Goal: Task Accomplishment & Management: Use online tool/utility

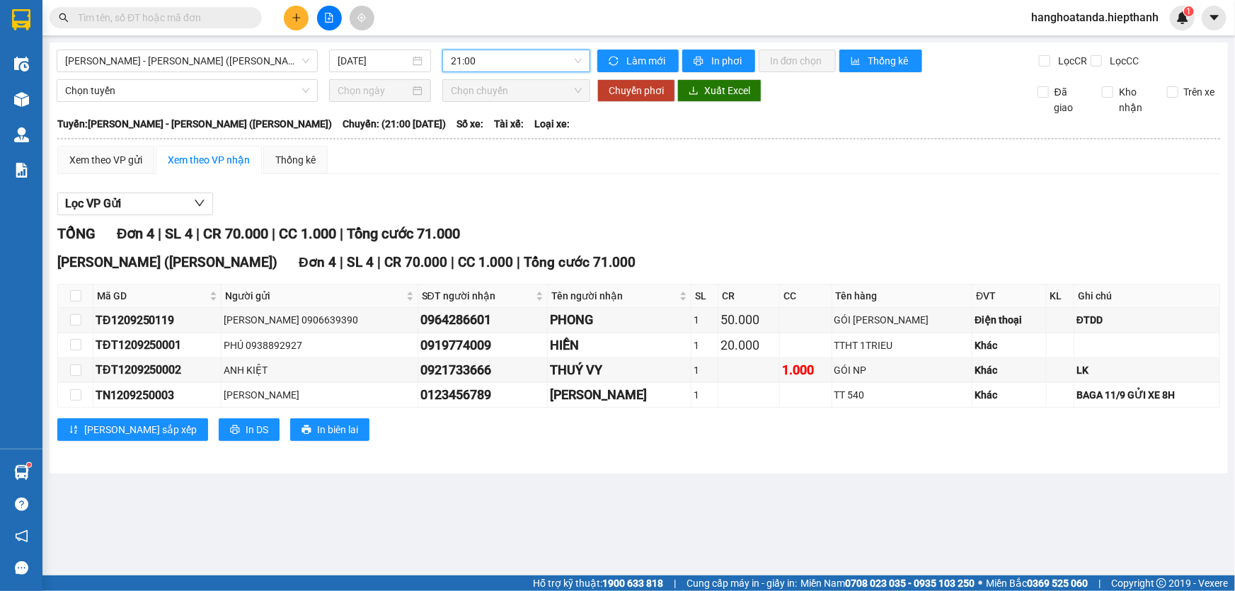
click at [185, 16] on input "text" at bounding box center [161, 18] width 167 height 16
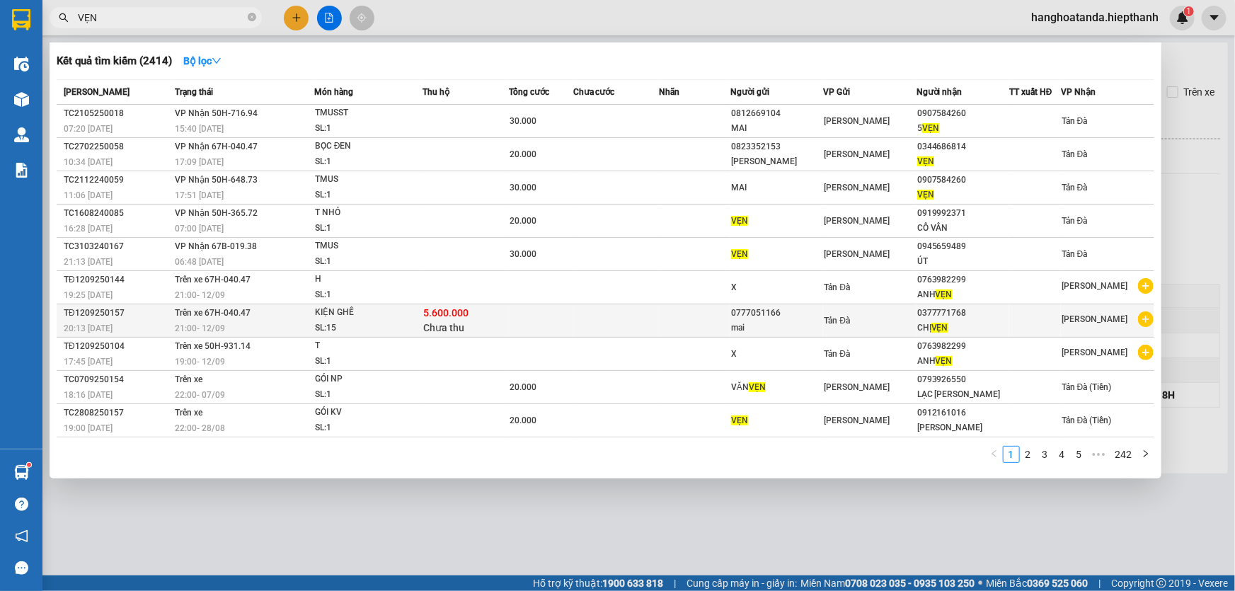
type input "VẸN"
click at [661, 319] on td at bounding box center [694, 320] width 71 height 33
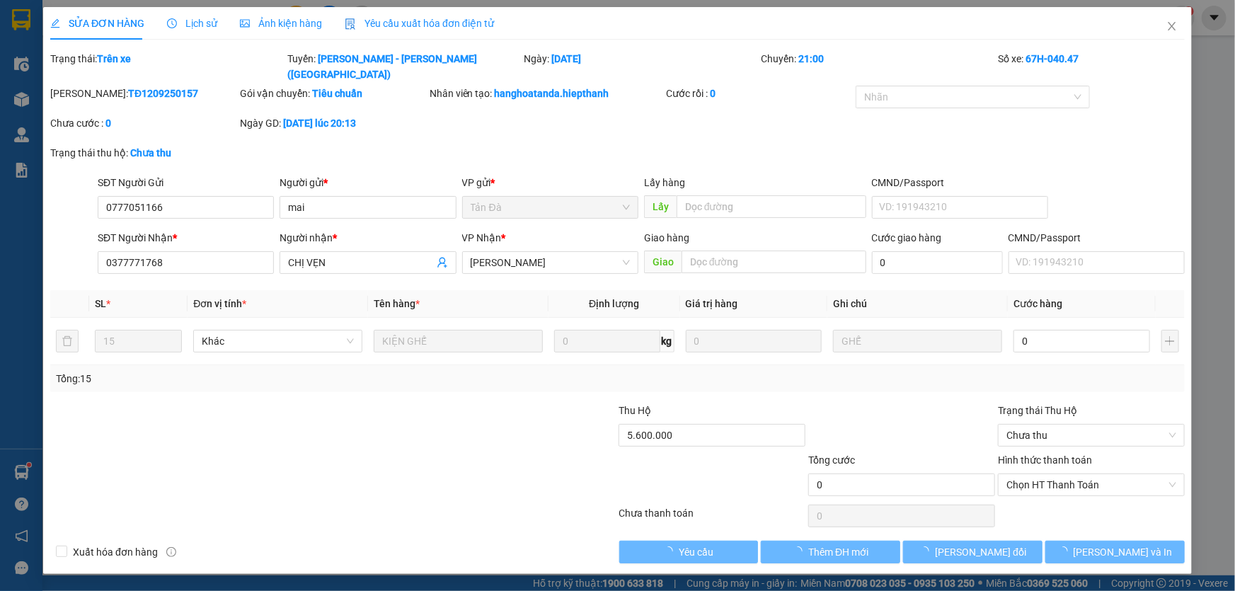
type input "0777051166"
type input "0377771768"
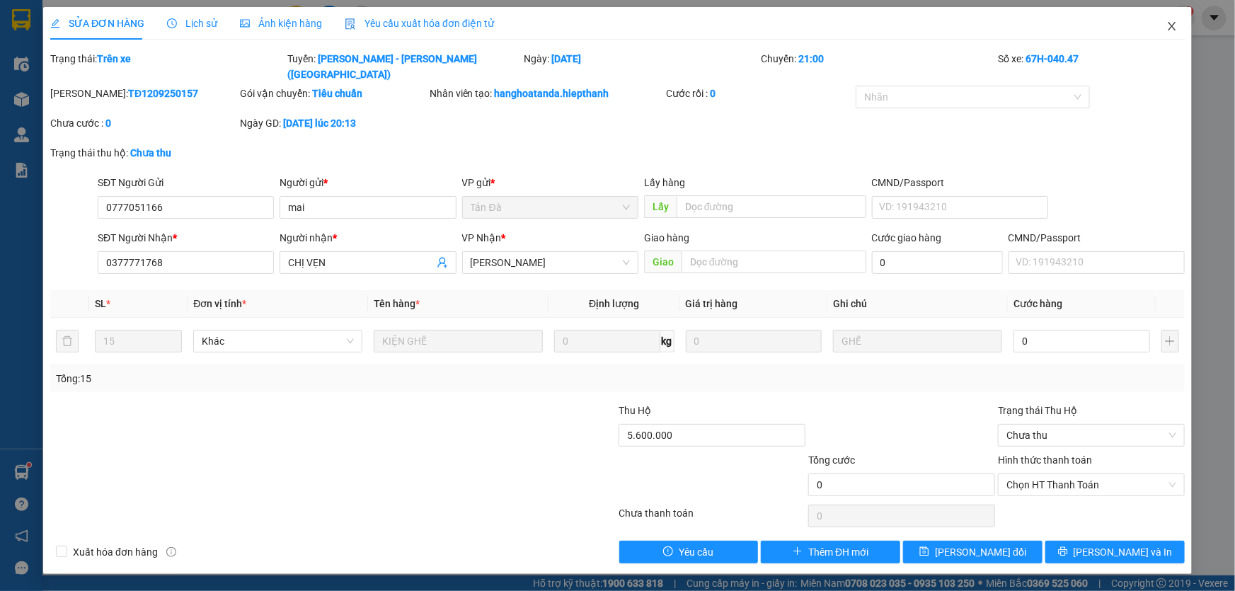
click at [1170, 25] on icon "close" at bounding box center [1172, 26] width 8 height 8
